Goal: Task Accomplishment & Management: Manage account settings

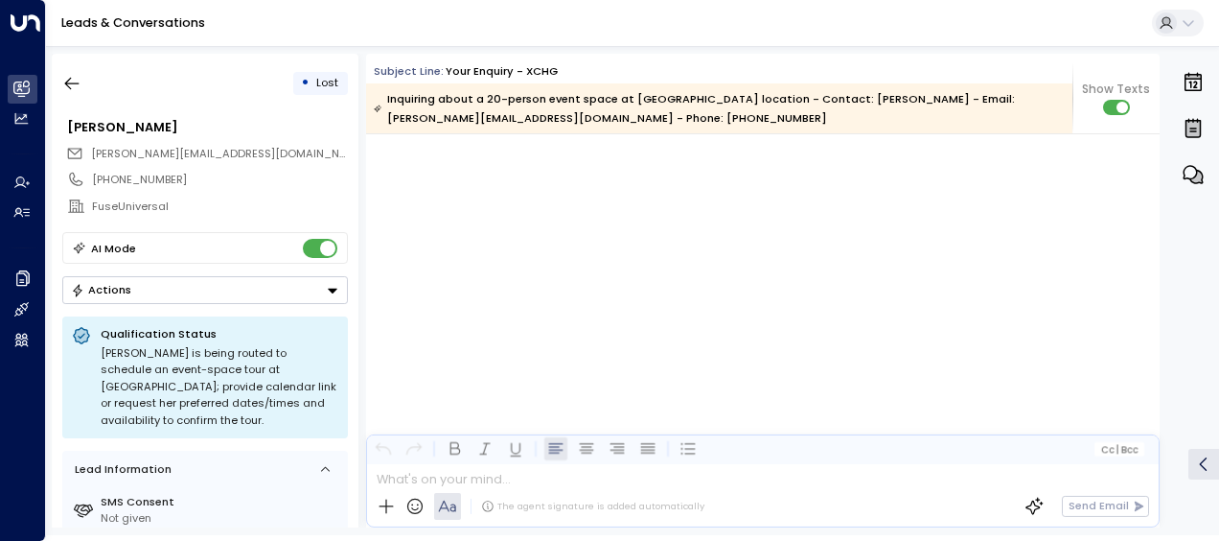
scroll to position [8174, 0]
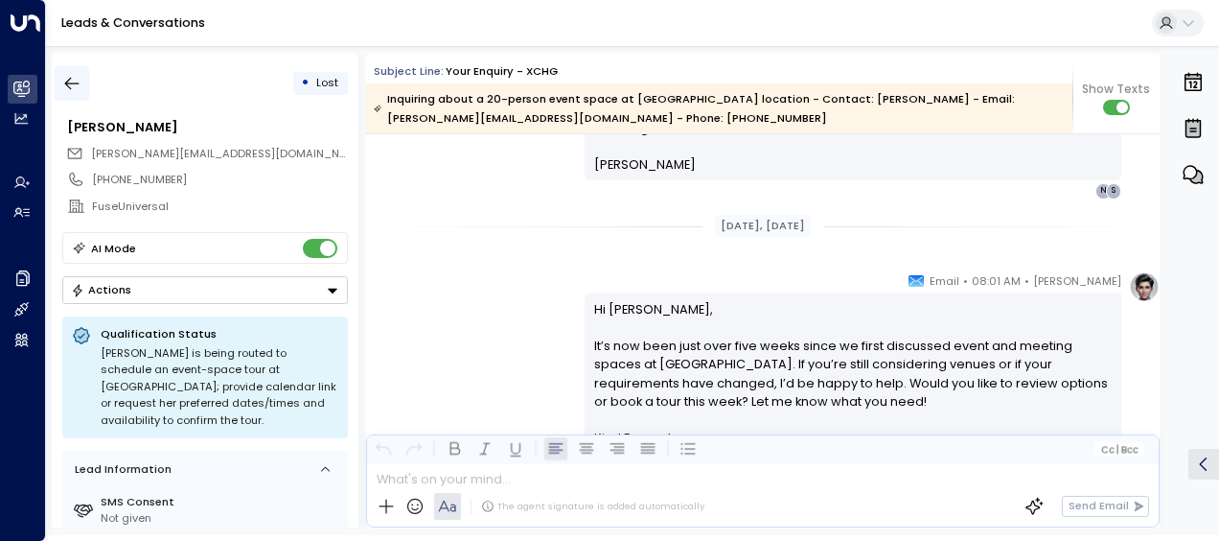
click at [67, 84] on icon "button" at bounding box center [72, 84] width 14 height 12
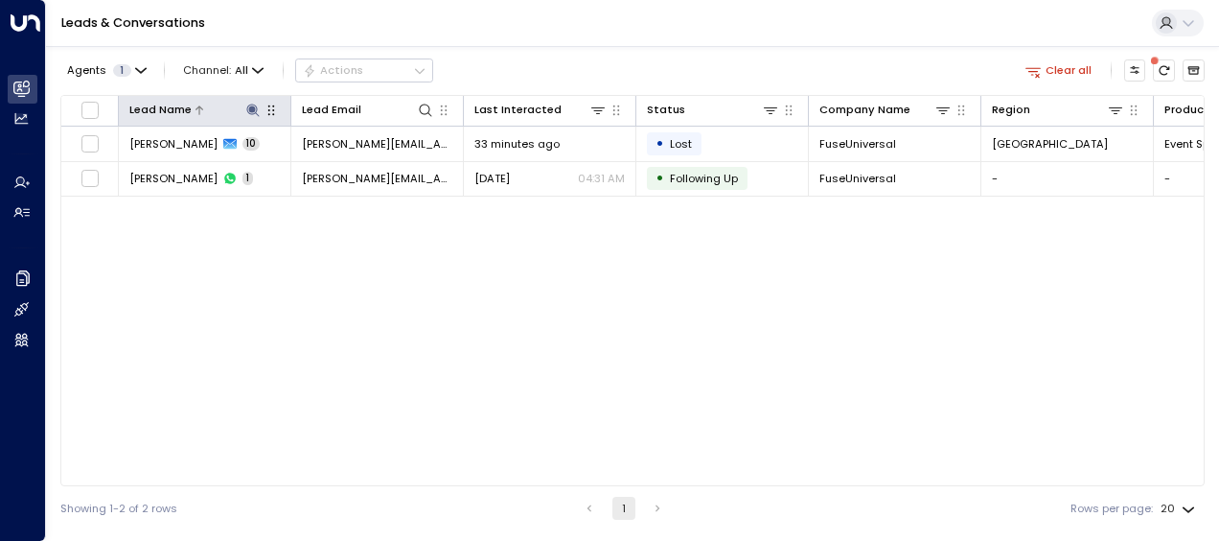
click at [253, 115] on icon at bounding box center [252, 110] width 15 height 15
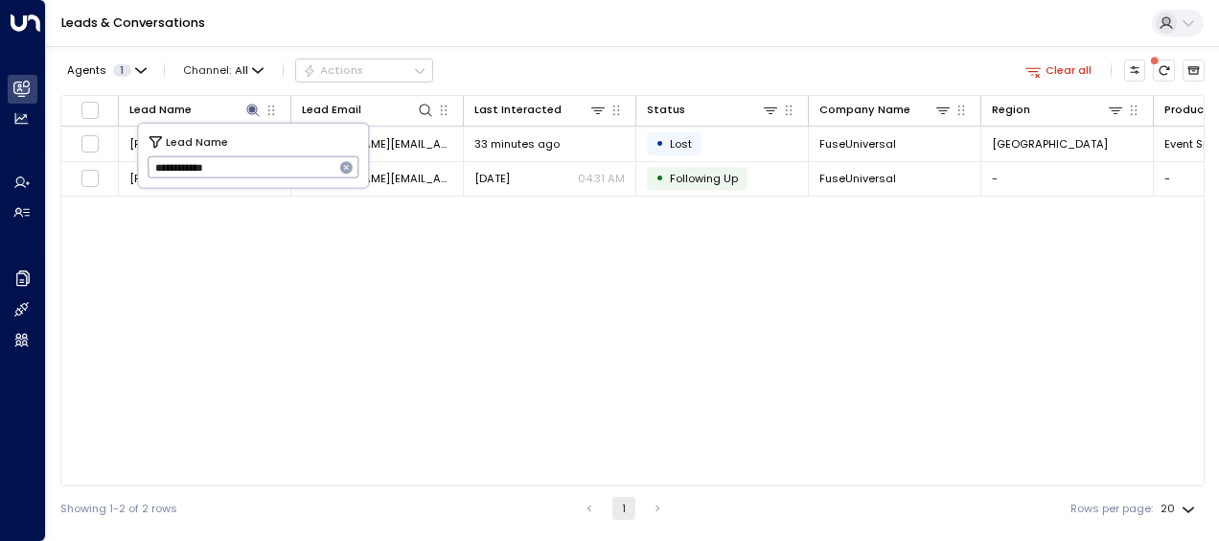
click at [339, 160] on icon "button" at bounding box center [346, 167] width 15 height 15
click at [339, 160] on input "text" at bounding box center [254, 167] width 212 height 32
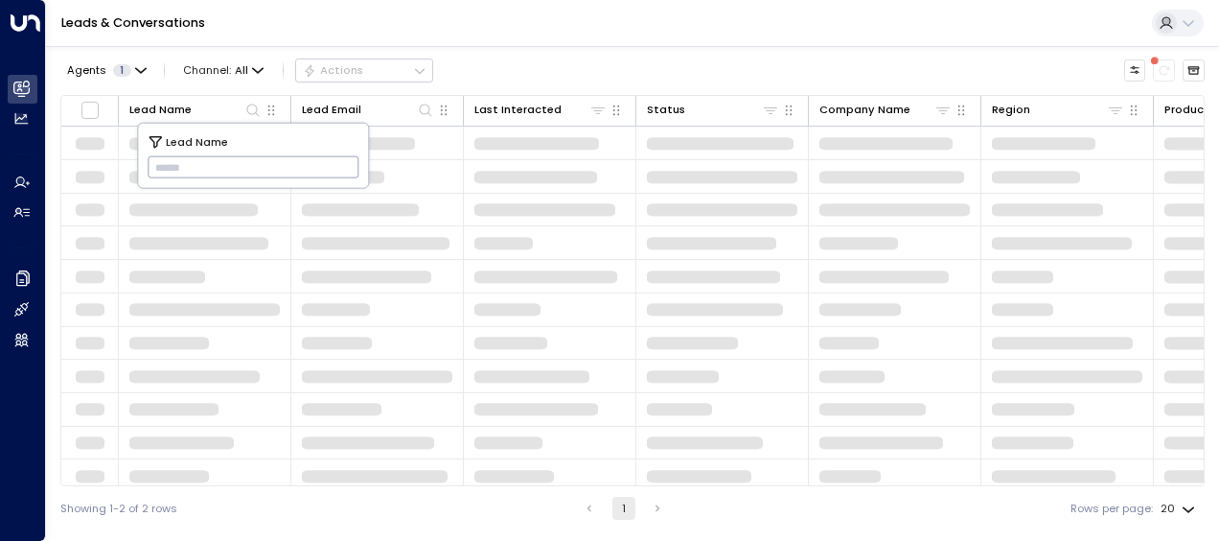
type input "******"
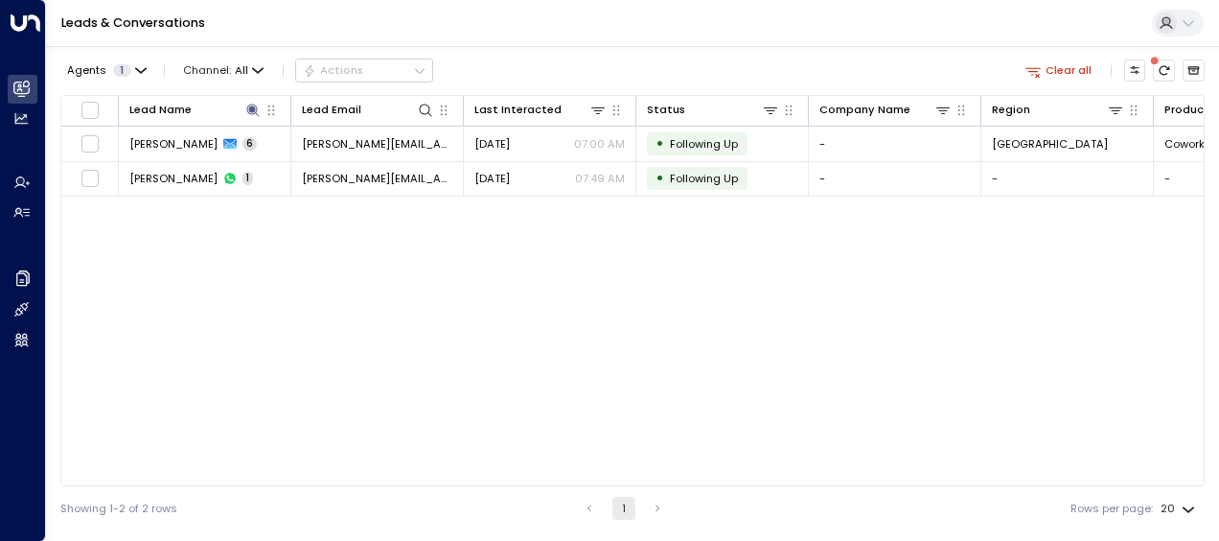
click at [507, 282] on div "Lead Name Lead Email Last Interacted Status Company Name Region Product # of pe…" at bounding box center [632, 290] width 1145 height 391
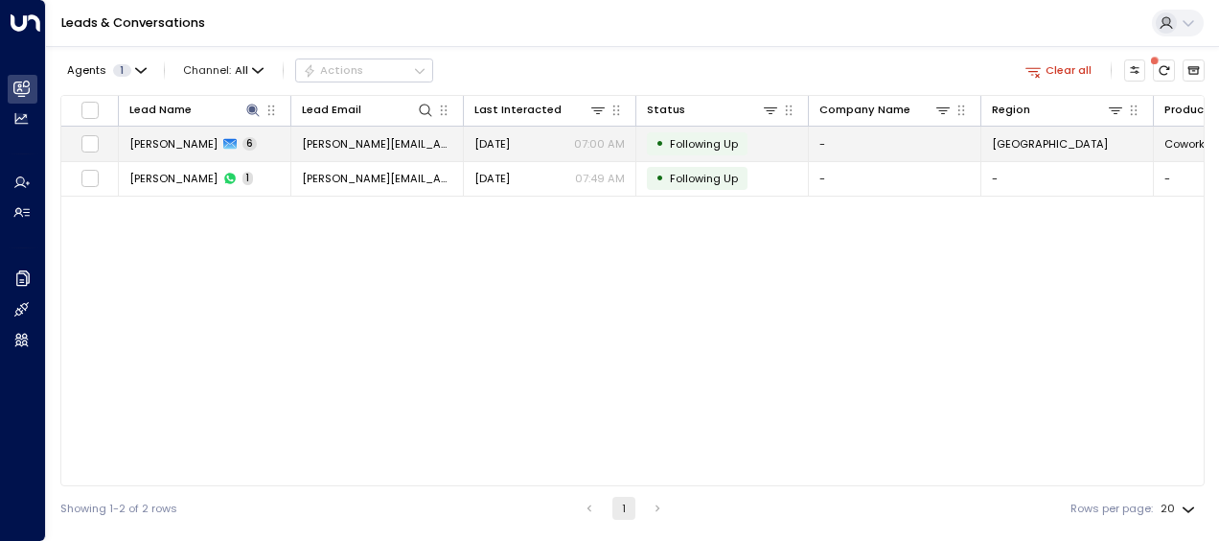
click at [551, 144] on div "[DATE] 07:00 AM" at bounding box center [550, 143] width 151 height 15
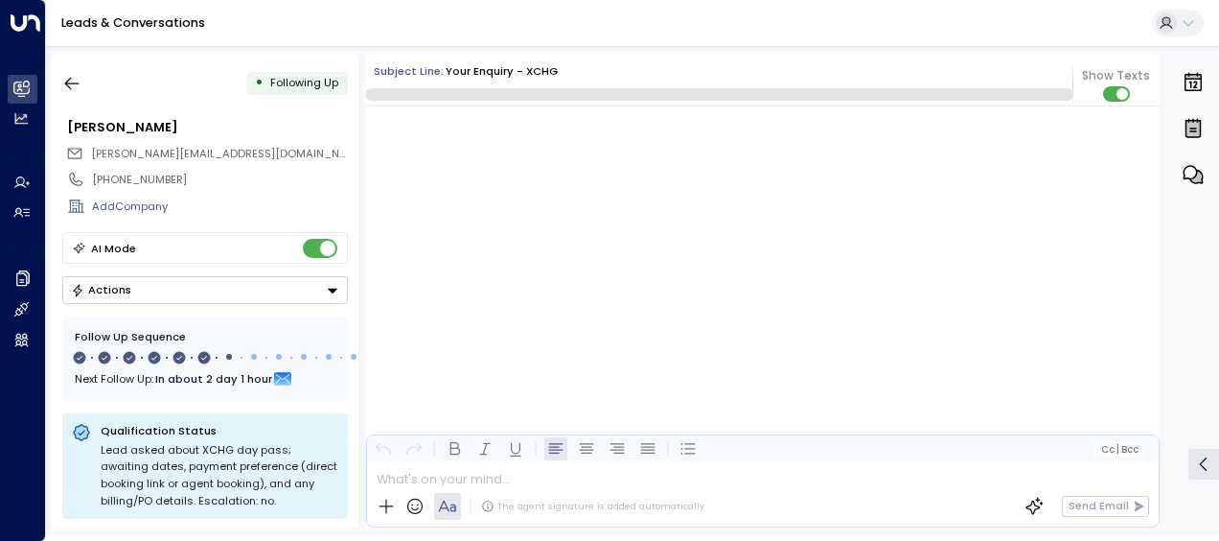
scroll to position [3812, 0]
